Goal: Information Seeking & Learning: Check status

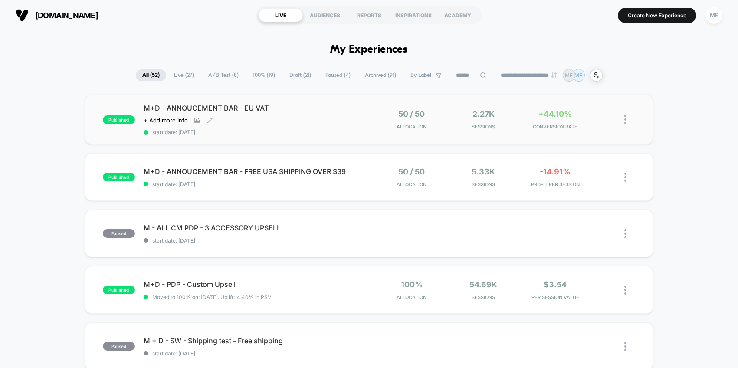
click at [353, 118] on div "M+D - ANNOUCEMENT BAR - EU VAT Click to view images Click to edit experience de…" at bounding box center [256, 120] width 225 height 32
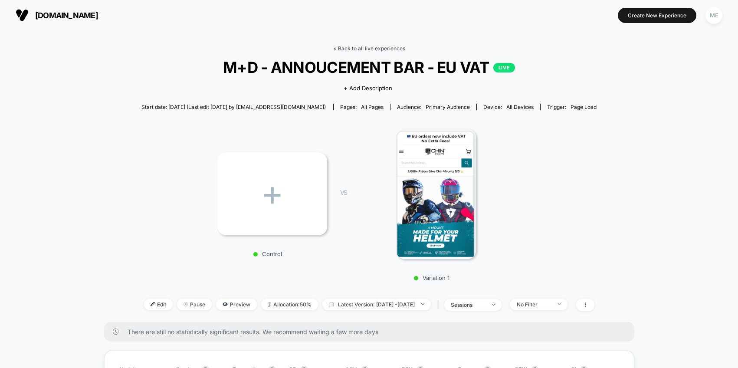
click at [352, 46] on link "< Back to all live experiences" at bounding box center [369, 48] width 72 height 7
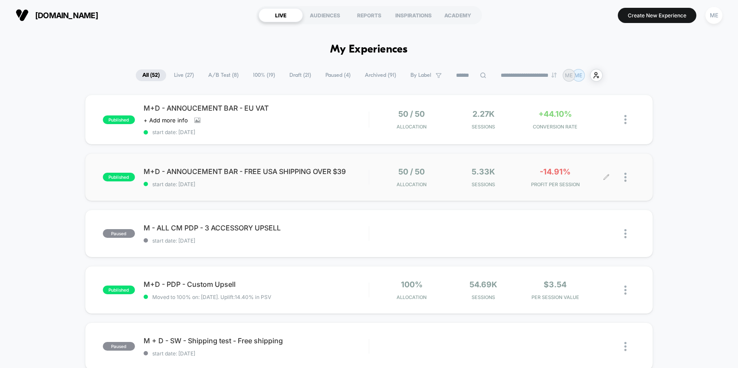
click at [374, 178] on div "50 / 50 Allocation 5.33k Sessions -14.91% PROFIT PER SESSION" at bounding box center [502, 177] width 266 height 20
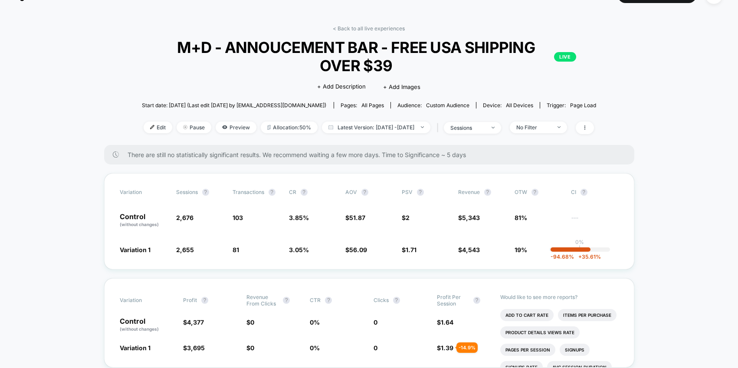
scroll to position [20, 0]
